Goal: Check status: Check status

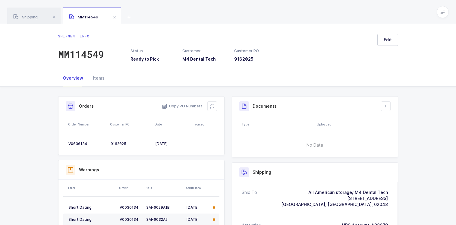
scroll to position [60, 0]
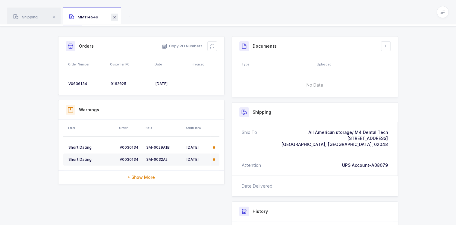
click at [113, 17] on span at bounding box center [114, 17] width 7 height 7
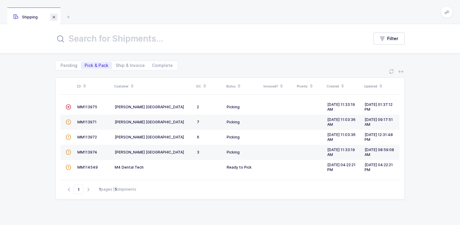
click at [55, 16] on span at bounding box center [53, 17] width 7 height 7
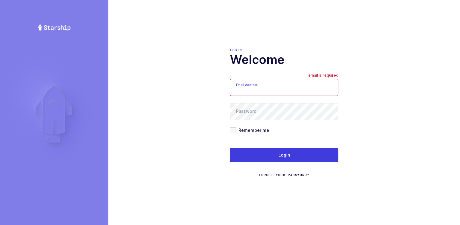
type input "[PERSON_NAME][EMAIL_ADDRESS][DOMAIN_NAME]"
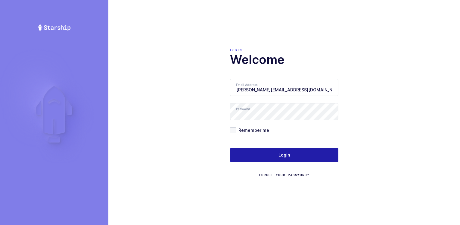
click at [265, 152] on button "Login" at bounding box center [284, 155] width 108 height 14
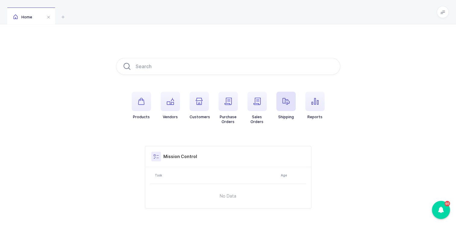
click at [288, 106] on span "button" at bounding box center [285, 101] width 19 height 19
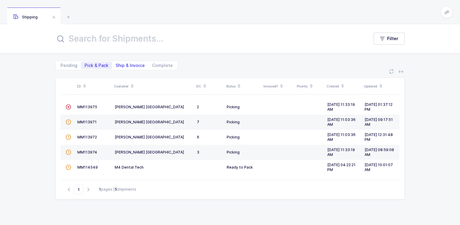
click at [130, 66] on span "Ship & Invoice" at bounding box center [130, 65] width 29 height 4
click at [116, 66] on input "Ship & Invoice" at bounding box center [114, 64] width 4 height 4
radio input "true"
radio input "false"
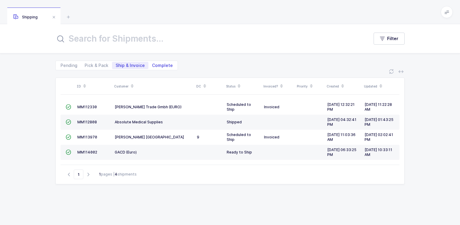
click at [160, 64] on span "Complete" at bounding box center [162, 65] width 21 height 4
click at [152, 64] on input "Complete" at bounding box center [150, 64] width 4 height 4
radio input "true"
radio input "false"
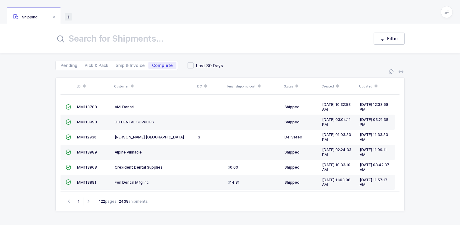
click at [70, 17] on icon at bounding box center [68, 16] width 7 height 7
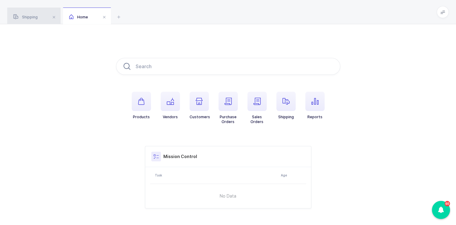
click at [31, 15] on span "Shipping" at bounding box center [25, 17] width 24 height 5
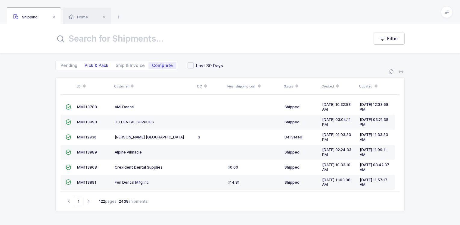
click at [98, 64] on span "Pick & Pack" at bounding box center [97, 65] width 24 height 4
click at [85, 64] on input "Pick & Pack" at bounding box center [83, 64] width 4 height 4
radio input "true"
radio input "false"
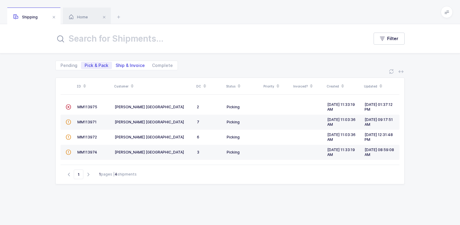
click at [137, 64] on span "Ship & Invoice" at bounding box center [130, 65] width 29 height 4
click at [116, 64] on input "Ship & Invoice" at bounding box center [114, 64] width 4 height 4
radio input "true"
radio input "false"
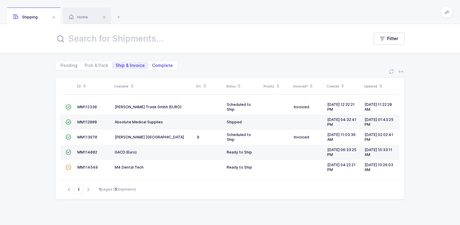
click at [161, 63] on span "Complete" at bounding box center [162, 65] width 21 height 4
click at [152, 63] on input "Complete" at bounding box center [150, 64] width 4 height 4
radio input "true"
radio input "false"
